Goal: Task Accomplishment & Management: Complete application form

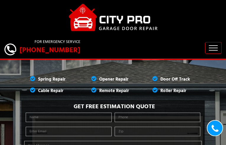
type input "LGlIlMmBCsosm"
type input "(7__) ___-____"
type input "[EMAIL_ADDRESS][DOMAIN_NAME]"
type input "QdmOUljlFA"
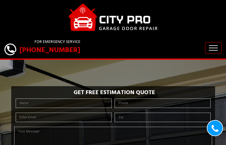
type input "lxxjGvzdiGge"
type input "(2__) ___-____"
type input "[EMAIL_ADDRESS][DOMAIN_NAME]"
type input "iFQBBJKuMrGK"
